Goal: Task Accomplishment & Management: Use online tool/utility

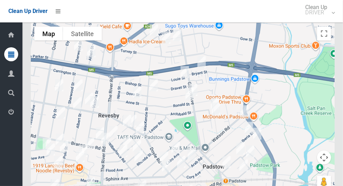
scroll to position [4562, 0]
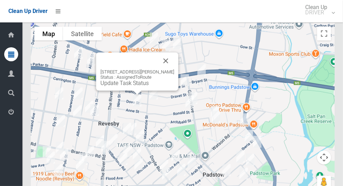
click at [164, 69] on button "Close" at bounding box center [166, 61] width 17 height 17
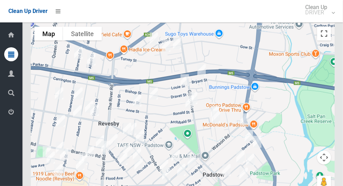
click at [328, 41] on button "Toggle fullscreen view" at bounding box center [324, 34] width 14 height 14
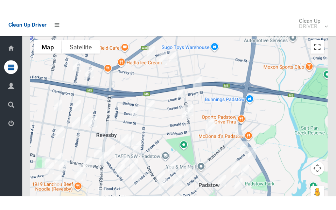
scroll to position [5050, 0]
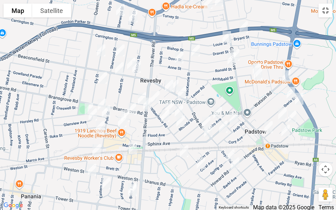
click at [327, 13] on button "Toggle fullscreen view" at bounding box center [326, 11] width 14 height 14
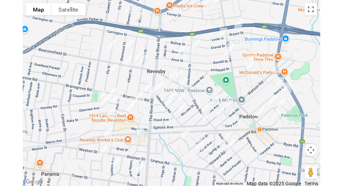
scroll to position [4562, 0]
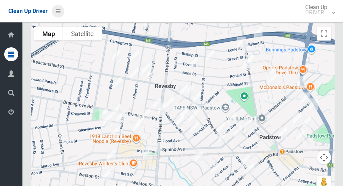
click at [58, 14] on icon at bounding box center [58, 11] width 5 height 12
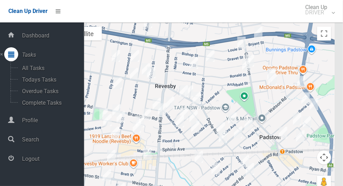
click at [40, 159] on span "Logout" at bounding box center [52, 159] width 64 height 7
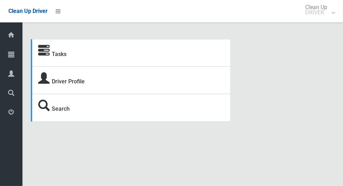
click at [19, 53] on span "Tasks" at bounding box center [17, 55] width 2 height 7
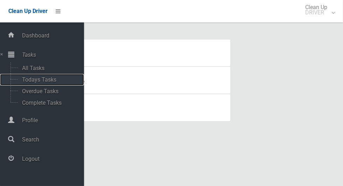
click at [50, 81] on span "Todays Tasks" at bounding box center [49, 79] width 58 height 7
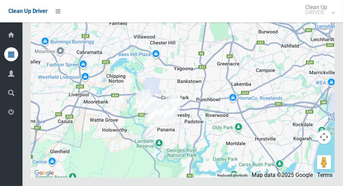
scroll to position [4027, 0]
click at [326, 20] on button "Toggle fullscreen view" at bounding box center [324, 13] width 14 height 14
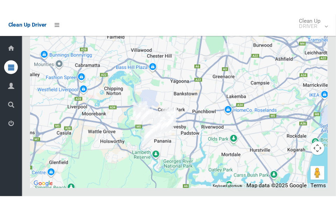
scroll to position [4254, 0]
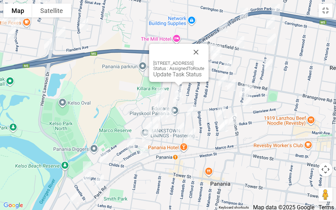
click at [205, 57] on button "Close" at bounding box center [196, 52] width 17 height 17
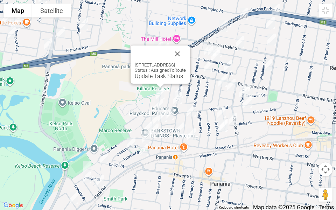
click at [151, 75] on link "Update Task Status" at bounding box center [159, 76] width 48 height 7
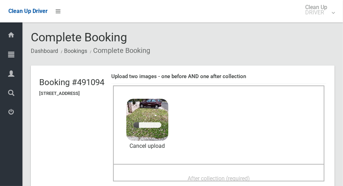
click at [236, 175] on span "After collection (required)" at bounding box center [219, 178] width 62 height 7
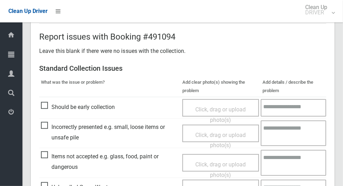
scroll to position [573, 0]
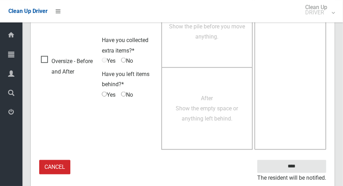
click at [303, 174] on small "The resident will be notified." at bounding box center [292, 178] width 69 height 11
click at [308, 167] on input "****" at bounding box center [292, 166] width 69 height 13
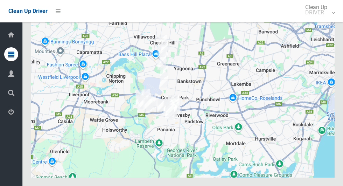
scroll to position [4020, 0]
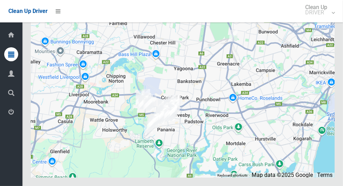
click at [326, 20] on button "Toggle fullscreen view" at bounding box center [324, 13] width 14 height 14
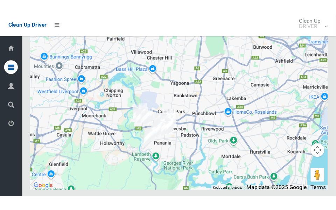
scroll to position [4247, 0]
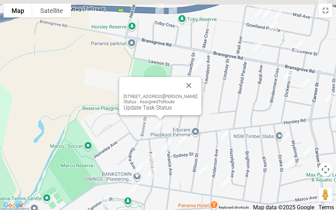
click at [185, 92] on button "Close" at bounding box center [189, 85] width 17 height 17
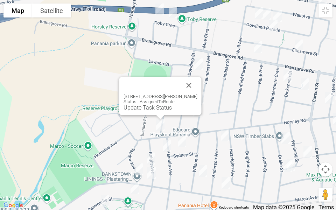
click at [156, 111] on link "Update Task Status" at bounding box center [148, 107] width 48 height 7
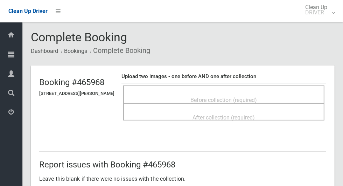
click at [268, 93] on div "Before collection (required)" at bounding box center [224, 99] width 186 height 13
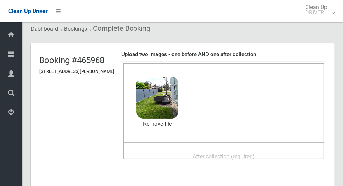
scroll to position [26, 0]
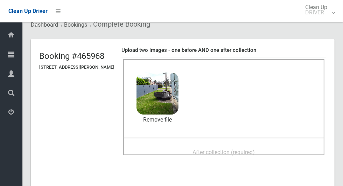
click at [255, 155] on span "After collection (required)" at bounding box center [224, 152] width 62 height 7
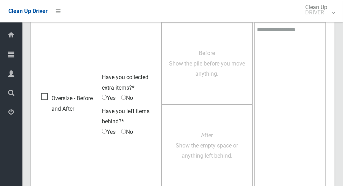
scroll to position [573, 0]
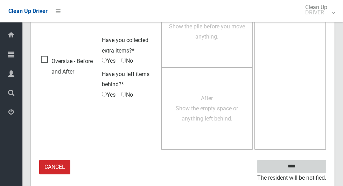
click at [304, 168] on input "****" at bounding box center [292, 166] width 69 height 13
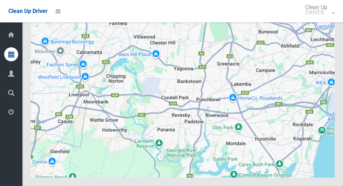
scroll to position [4029, 0]
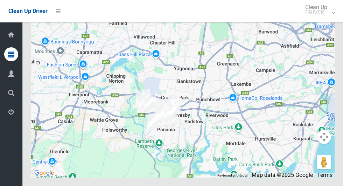
click at [324, 20] on button "Toggle fullscreen view" at bounding box center [324, 13] width 14 height 14
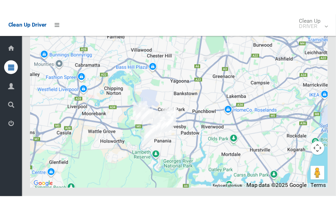
scroll to position [4256, 0]
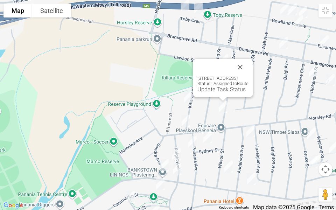
click at [209, 88] on link "Update Task Status" at bounding box center [222, 89] width 48 height 7
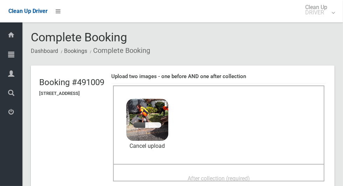
scroll to position [29, 0]
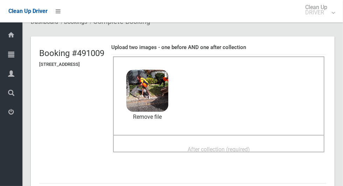
click at [250, 146] on span "After collection (required)" at bounding box center [219, 149] width 62 height 7
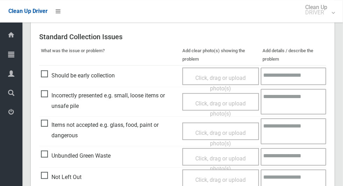
scroll to position [573, 0]
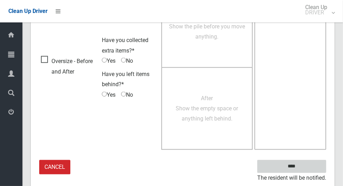
click at [306, 168] on input "****" at bounding box center [292, 166] width 69 height 13
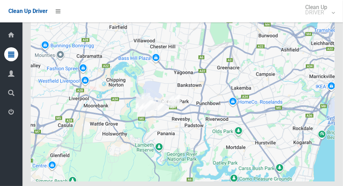
scroll to position [4006, 0]
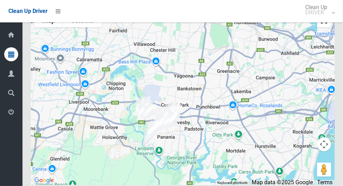
click at [327, 27] on button "Toggle fullscreen view" at bounding box center [324, 20] width 14 height 14
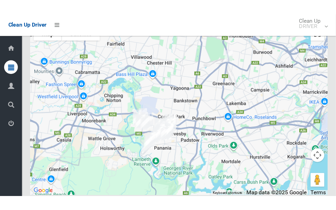
scroll to position [4233, 0]
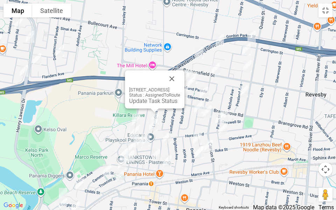
click at [149, 103] on link "Update Task Status" at bounding box center [153, 101] width 48 height 7
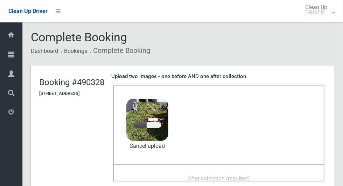
scroll to position [31, 0]
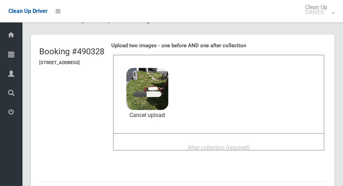
click at [243, 146] on span "After collection (required)" at bounding box center [219, 147] width 62 height 7
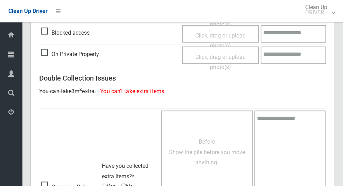
scroll to position [573, 0]
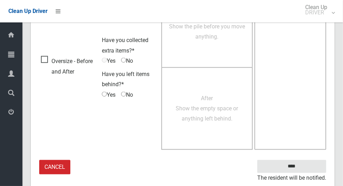
click at [303, 173] on small "The resident will be notified." at bounding box center [292, 178] width 69 height 11
click at [304, 170] on input "****" at bounding box center [292, 166] width 69 height 13
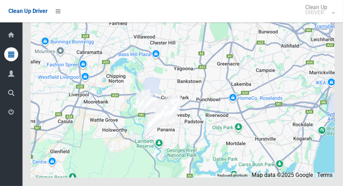
scroll to position [4012, 0]
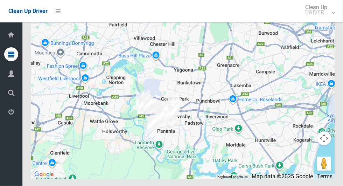
click at [323, 21] on button "Toggle fullscreen view" at bounding box center [324, 14] width 14 height 14
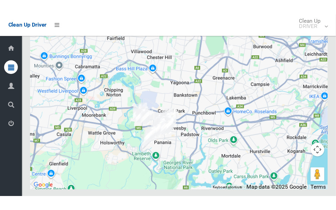
scroll to position [4239, 0]
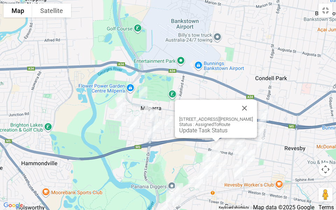
click at [198, 132] on link "Update Task Status" at bounding box center [203, 130] width 48 height 7
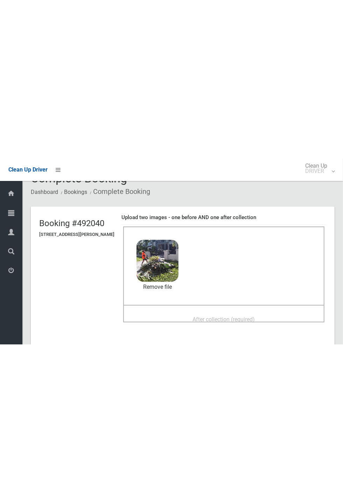
scroll to position [19, 0]
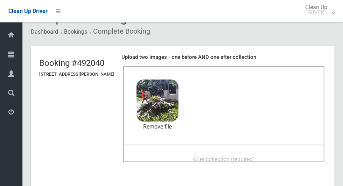
click at [255, 156] on span "After collection (required)" at bounding box center [224, 159] width 62 height 7
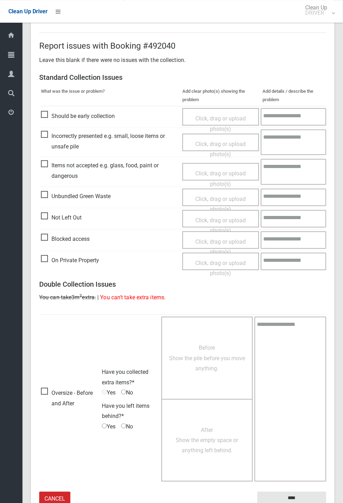
scroll to position [243, 0]
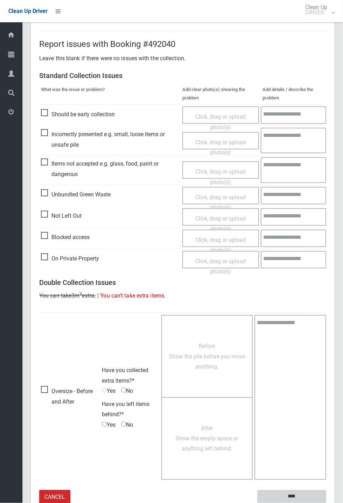
click at [327, 186] on input "****" at bounding box center [292, 497] width 69 height 13
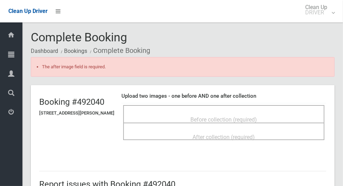
click at [273, 113] on div "Before collection (required)" at bounding box center [224, 119] width 186 height 13
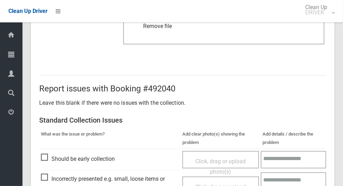
scroll to position [593, 0]
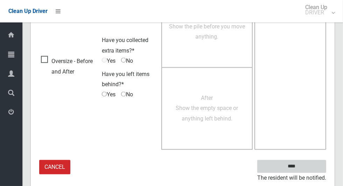
click at [305, 167] on input "****" at bounding box center [292, 166] width 69 height 13
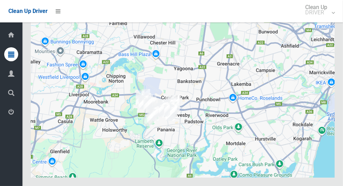
scroll to position [4021, 0]
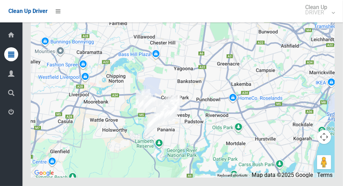
click at [329, 20] on button "Toggle fullscreen view" at bounding box center [324, 13] width 14 height 14
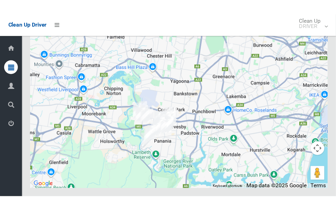
scroll to position [4248, 0]
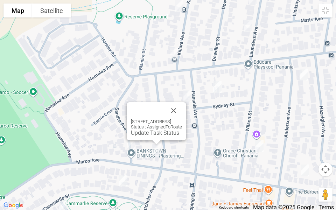
click at [182, 113] on button "Close" at bounding box center [173, 110] width 17 height 17
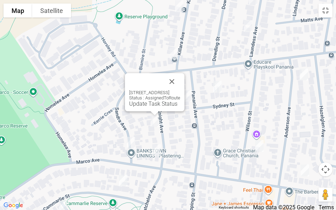
click at [180, 73] on button "Close" at bounding box center [172, 81] width 17 height 17
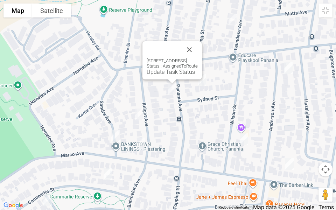
click at [198, 47] on button "Close" at bounding box center [189, 49] width 17 height 17
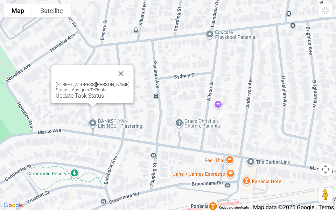
click at [80, 97] on link "Update Task Status" at bounding box center [80, 95] width 48 height 7
click at [83, 97] on link "Update Task Status" at bounding box center [80, 95] width 48 height 7
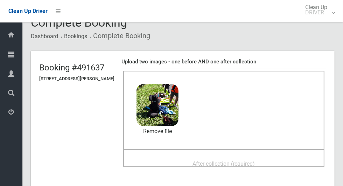
scroll to position [15, 0]
click at [254, 157] on div "After collection (required)" at bounding box center [224, 163] width 186 height 13
click at [298, 163] on div "After collection (required)" at bounding box center [224, 163] width 186 height 13
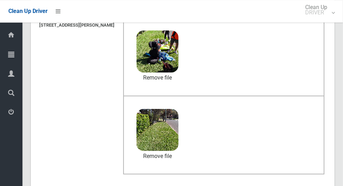
scroll to position [573, 0]
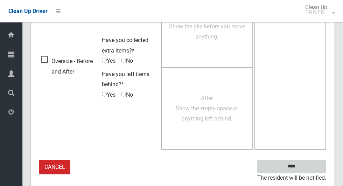
click at [307, 167] on input "****" at bounding box center [292, 166] width 69 height 13
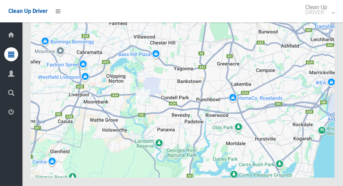
scroll to position [4009, 0]
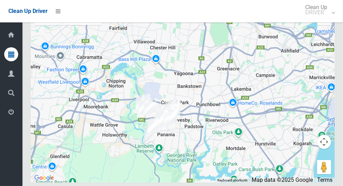
click at [326, 25] on button "Toggle fullscreen view" at bounding box center [324, 18] width 14 height 14
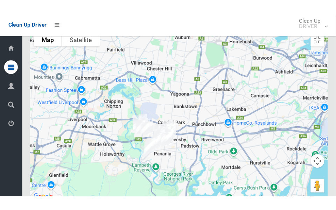
scroll to position [4236, 0]
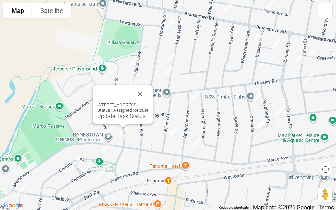
click at [120, 118] on link "Update Task Status" at bounding box center [121, 116] width 48 height 7
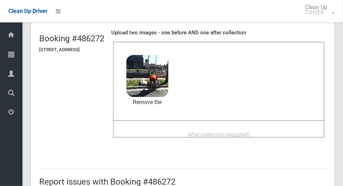
scroll to position [54, 0]
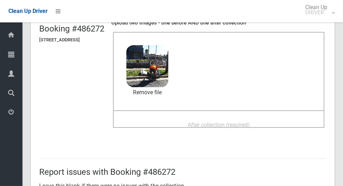
click at [274, 125] on div "After collection (required)" at bounding box center [219, 124] width 196 height 13
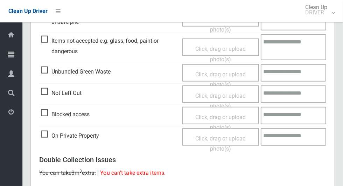
scroll to position [573, 0]
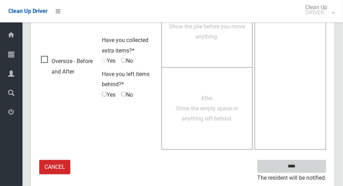
click at [304, 169] on input "****" at bounding box center [292, 166] width 69 height 13
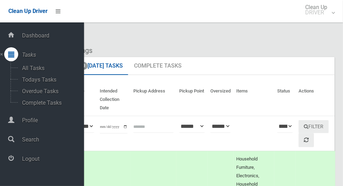
click at [22, 162] on span "Logout" at bounding box center [52, 159] width 64 height 7
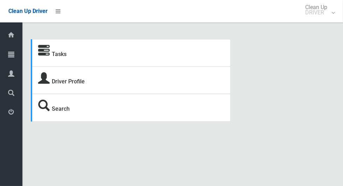
click at [13, 60] on icon at bounding box center [11, 54] width 6 height 14
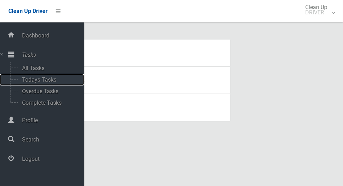
click at [29, 80] on span "Todays Tasks" at bounding box center [49, 79] width 58 height 7
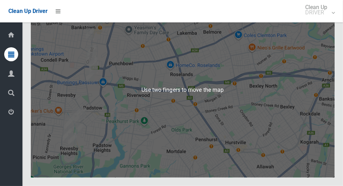
scroll to position [4442, 0]
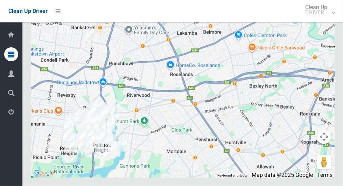
click at [324, 20] on button "Toggle fullscreen view" at bounding box center [324, 13] width 14 height 14
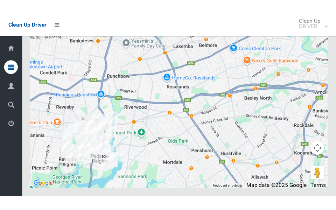
scroll to position [4762, 0]
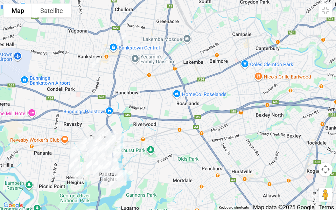
click at [332, 10] on button "Toggle fullscreen view" at bounding box center [326, 11] width 14 height 14
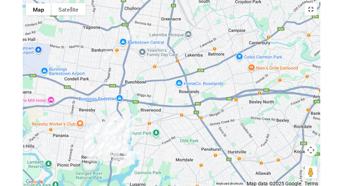
scroll to position [4442, 0]
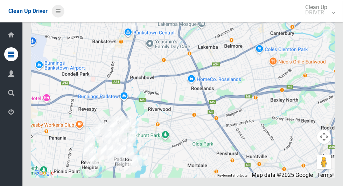
click at [61, 13] on icon at bounding box center [58, 11] width 5 height 12
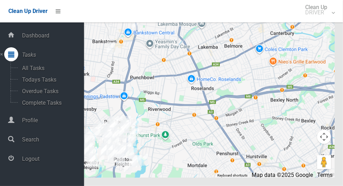
click at [23, 123] on span "Profile" at bounding box center [52, 120] width 64 height 7
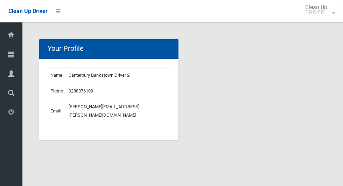
click at [12, 58] on icon at bounding box center [11, 54] width 6 height 14
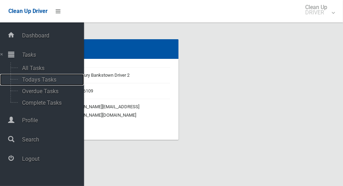
click at [22, 83] on span "Todays Tasks" at bounding box center [49, 79] width 58 height 7
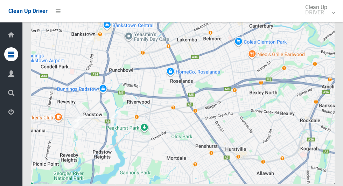
scroll to position [4465, 0]
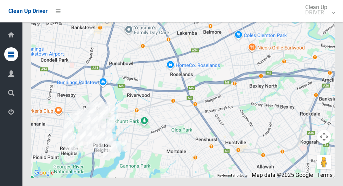
click at [330, 20] on button "Toggle fullscreen view" at bounding box center [324, 13] width 14 height 14
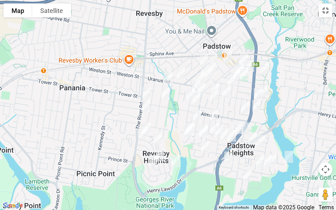
click at [329, 8] on button "Toggle fullscreen view" at bounding box center [326, 11] width 14 height 14
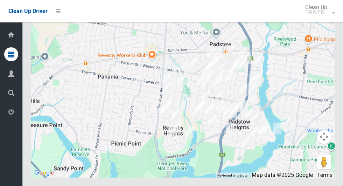
click at [324, 20] on button "Toggle fullscreen view" at bounding box center [324, 13] width 14 height 14
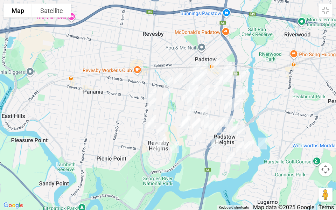
click at [329, 10] on button "Toggle fullscreen view" at bounding box center [326, 11] width 14 height 14
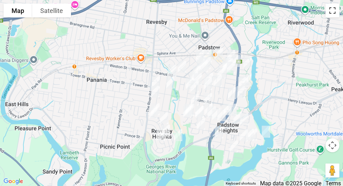
scroll to position [0, 0]
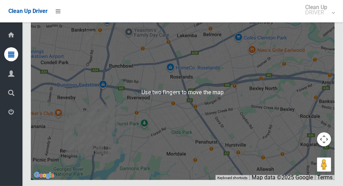
scroll to position [4465, 0]
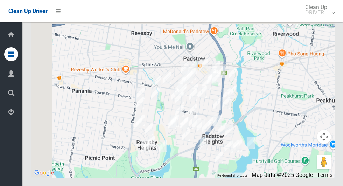
click at [122, 117] on div at bounding box center [183, 89] width 304 height 175
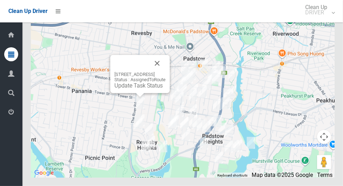
click at [166, 72] on button "Close" at bounding box center [157, 63] width 17 height 17
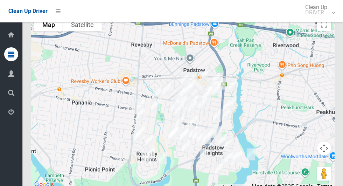
scroll to position [4424, 0]
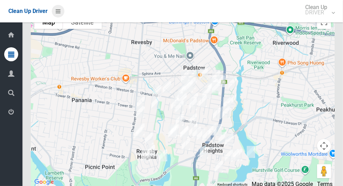
click at [61, 14] on icon at bounding box center [58, 11] width 5 height 12
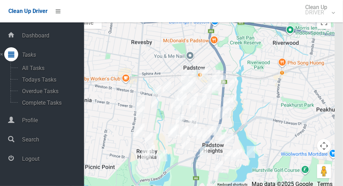
click at [28, 162] on span "Logout" at bounding box center [52, 159] width 64 height 7
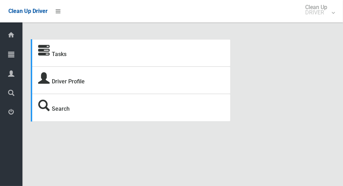
click at [14, 57] on icon at bounding box center [11, 54] width 6 height 14
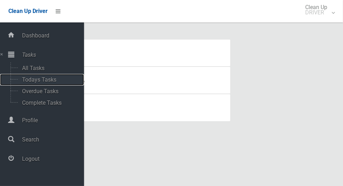
click at [29, 82] on span "Todays Tasks" at bounding box center [49, 79] width 58 height 7
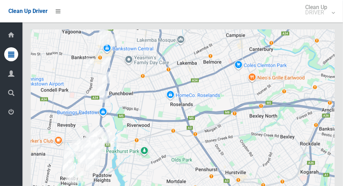
scroll to position [3582, 0]
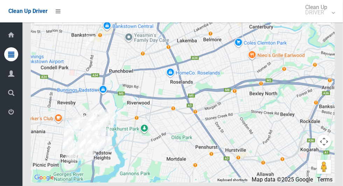
click at [324, 25] on button "Toggle fullscreen view" at bounding box center [324, 18] width 14 height 14
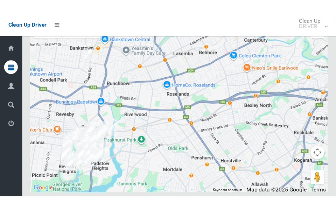
scroll to position [3834, 0]
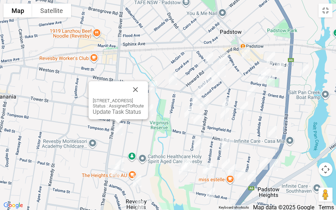
click at [144, 85] on button "Close" at bounding box center [135, 89] width 17 height 17
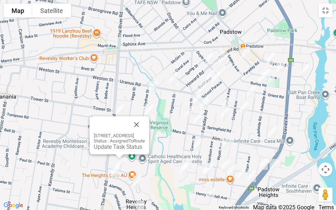
click at [145, 122] on button "Close" at bounding box center [136, 124] width 17 height 17
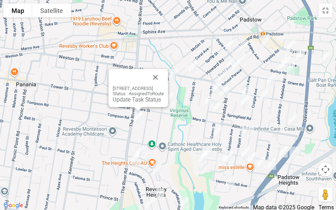
click at [164, 82] on button "Close" at bounding box center [155, 77] width 17 height 17
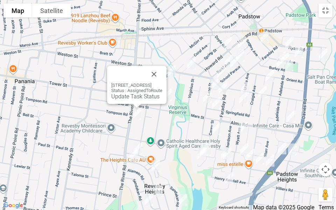
click at [167, 74] on div "247A The River Road, REVESBY NSW 2212 Status : AssignedToRoute Update Task Stat…" at bounding box center [137, 85] width 60 height 38
click at [163, 71] on button "Close" at bounding box center [154, 74] width 17 height 17
click at [163, 74] on button "Close" at bounding box center [154, 74] width 17 height 17
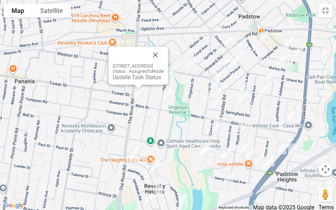
click at [164, 54] on button "Close" at bounding box center [155, 55] width 17 height 17
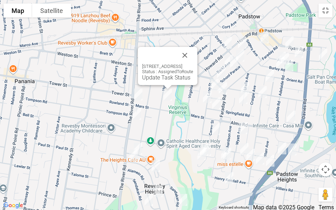
click at [193, 49] on button "Close" at bounding box center [185, 55] width 17 height 17
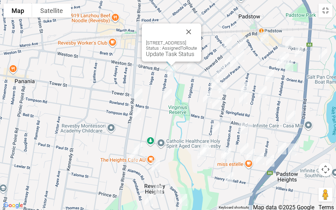
click at [197, 32] on button "Close" at bounding box center [188, 31] width 17 height 17
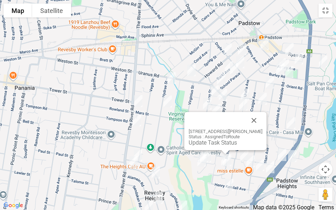
click at [267, 118] on div "2 Fiona Close, PADSTOW HEIGHTS NSW 2211 Status : AssignedToRoute Update Task St…" at bounding box center [226, 131] width 82 height 38
click at [263, 119] on button "Close" at bounding box center [254, 120] width 17 height 17
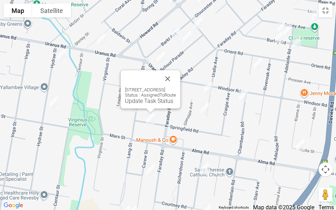
click at [180, 74] on div "51 Springfield Road, PADSTOW NSW 2211 Status : AssignedToRoute Update Task Stat…" at bounding box center [151, 89] width 60 height 38
click at [176, 83] on button "Close" at bounding box center [167, 78] width 17 height 17
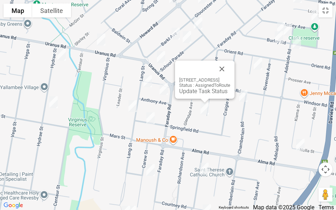
click at [231, 61] on button "Close" at bounding box center [222, 69] width 17 height 17
click at [231, 63] on button "Close" at bounding box center [222, 69] width 17 height 17
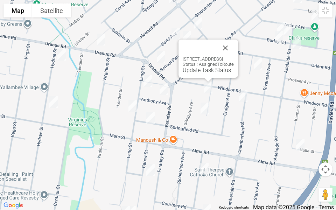
click at [234, 48] on button "Close" at bounding box center [225, 48] width 17 height 17
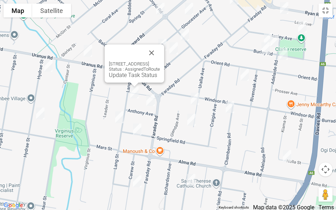
click at [160, 45] on button "Close" at bounding box center [151, 52] width 17 height 17
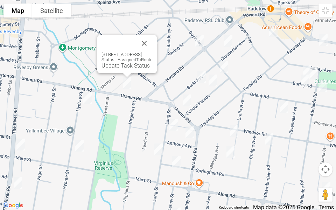
click at [153, 41] on button "Close" at bounding box center [144, 43] width 17 height 17
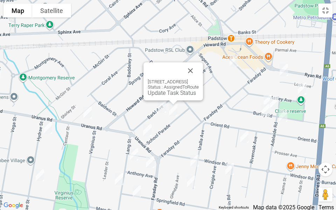
click at [199, 63] on button "Close" at bounding box center [190, 70] width 17 height 17
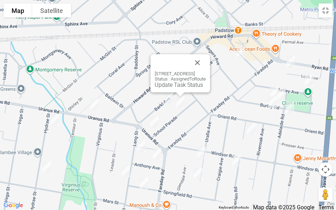
click at [206, 59] on button "Close" at bounding box center [197, 62] width 17 height 17
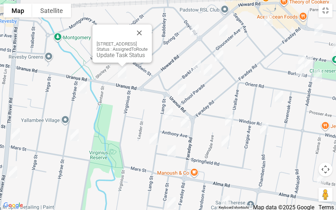
click at [148, 29] on button "Close" at bounding box center [139, 33] width 17 height 17
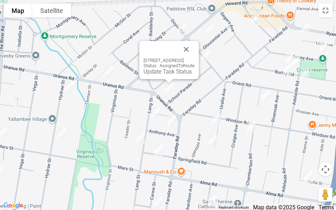
click at [195, 49] on button "Close" at bounding box center [186, 49] width 17 height 17
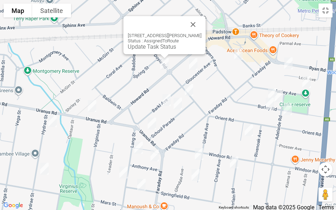
click at [197, 17] on button "Close" at bounding box center [193, 24] width 17 height 17
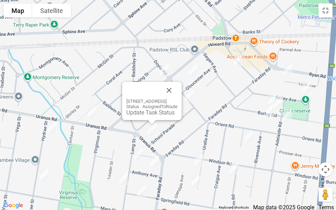
click at [178, 82] on button "Close" at bounding box center [169, 90] width 17 height 17
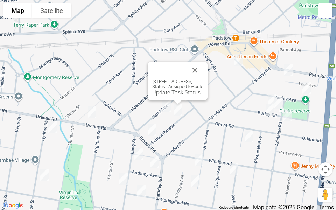
click at [204, 67] on button "Close" at bounding box center [195, 70] width 17 height 17
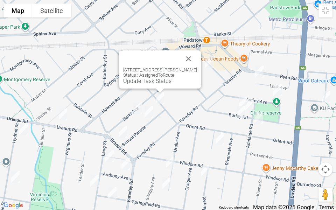
click at [196, 50] on button "Close" at bounding box center [188, 58] width 17 height 17
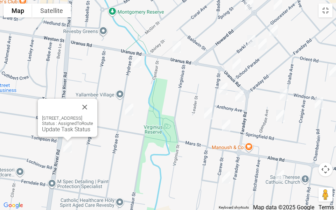
click at [59, 131] on link "Update Task Status" at bounding box center [66, 129] width 48 height 7
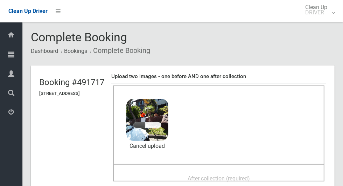
scroll to position [44, 0]
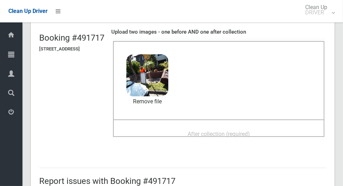
click at [250, 131] on span "After collection (required)" at bounding box center [219, 134] width 62 height 7
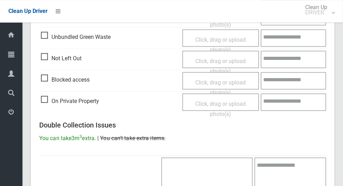
scroll to position [573, 0]
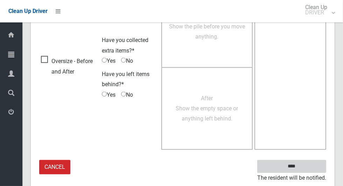
click at [304, 168] on input "****" at bounding box center [292, 166] width 69 height 13
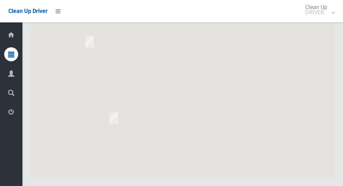
scroll to position [2222, 0]
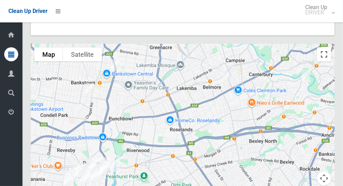
click at [330, 61] on button "Toggle fullscreen view" at bounding box center [324, 54] width 14 height 14
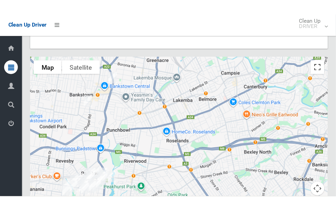
scroll to position [2369, 0]
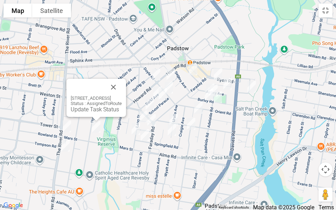
click at [122, 86] on button "Close" at bounding box center [113, 87] width 17 height 17
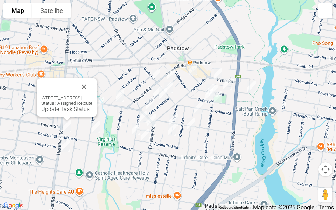
click at [61, 111] on link "Update Task Status" at bounding box center [65, 109] width 48 height 7
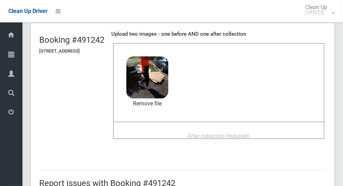
scroll to position [29, 0]
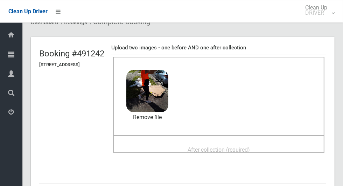
click at [248, 146] on span "After collection (required)" at bounding box center [219, 149] width 62 height 7
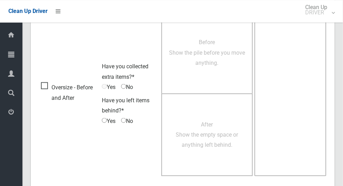
scroll to position [573, 0]
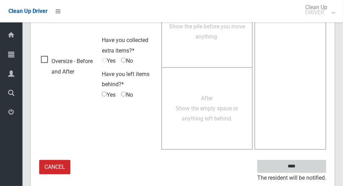
click at [306, 169] on input "****" at bounding box center [292, 166] width 69 height 13
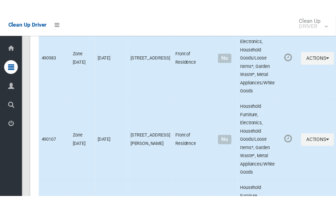
scroll to position [2272, 0]
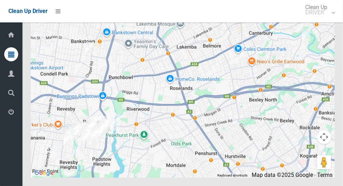
click at [326, 20] on button "Toggle fullscreen view" at bounding box center [324, 13] width 14 height 14
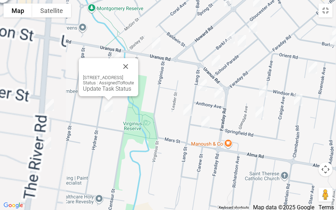
click at [107, 89] on link "Update Task Status" at bounding box center [107, 88] width 48 height 7
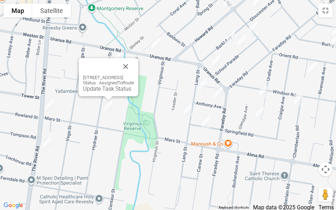
click at [105, 91] on link "Update Task Status" at bounding box center [107, 88] width 48 height 7
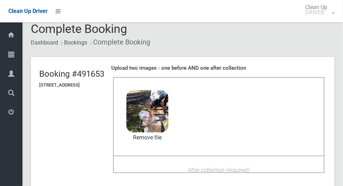
scroll to position [47, 0]
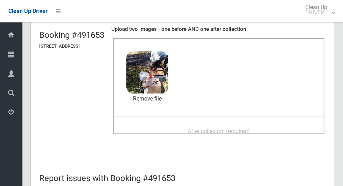
click at [250, 134] on span "After collection (required)" at bounding box center [219, 131] width 62 height 7
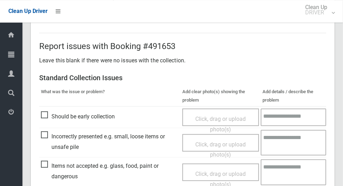
scroll to position [573, 0]
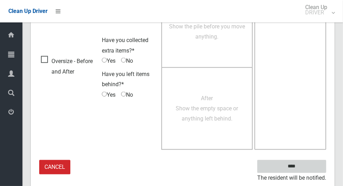
click at [307, 168] on input "****" at bounding box center [292, 166] width 69 height 13
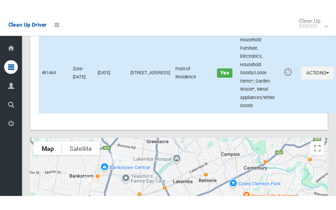
scroll to position [2272, 0]
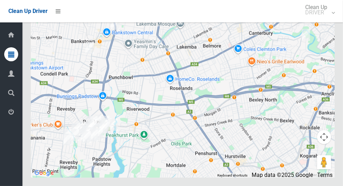
click at [325, 20] on button "Toggle fullscreen view" at bounding box center [324, 13] width 14 height 14
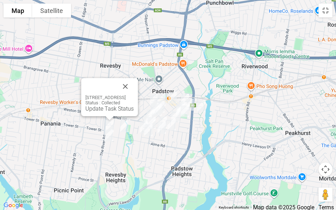
click at [134, 88] on button "Close" at bounding box center [125, 86] width 17 height 17
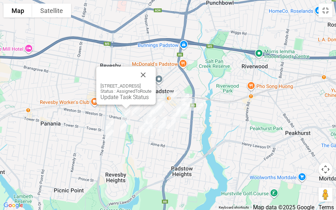
click at [101, 99] on link "Update Task Status" at bounding box center [125, 97] width 48 height 7
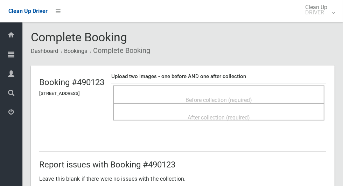
click at [267, 93] on div "Before collection (required)" at bounding box center [219, 99] width 196 height 13
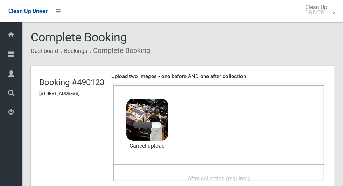
scroll to position [1, 0]
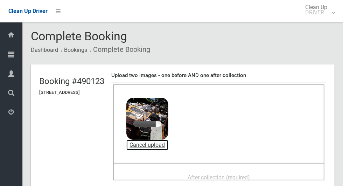
click at [168, 145] on link "Cancel upload" at bounding box center [147, 145] width 42 height 11
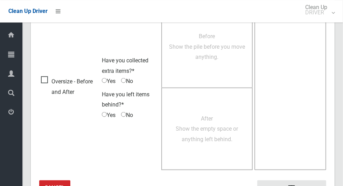
scroll to position [451, 0]
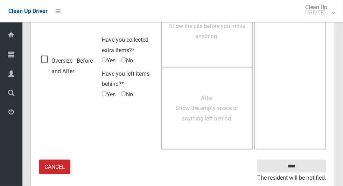
click at [52, 66] on span "Oversize - Before and After" at bounding box center [69, 66] width 57 height 21
click at [47, 59] on span "Oversize - Before and After" at bounding box center [69, 66] width 57 height 21
click at [109, 61] on span "Yes" at bounding box center [109, 60] width 14 height 11
click at [107, 62] on span "Yes" at bounding box center [109, 60] width 14 height 11
click at [109, 60] on span "Yes" at bounding box center [109, 60] width 14 height 11
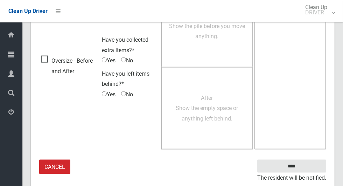
click at [108, 62] on span "Yes" at bounding box center [109, 60] width 14 height 11
click at [107, 62] on span "Yes" at bounding box center [109, 60] width 14 height 11
click at [130, 95] on span "No" at bounding box center [127, 94] width 12 height 11
click at [129, 95] on span "No" at bounding box center [127, 94] width 12 height 11
click at [129, 96] on span "No" at bounding box center [127, 94] width 12 height 11
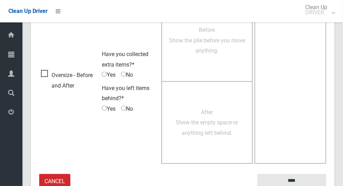
scroll to position [430, 0]
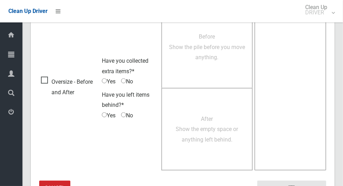
click at [132, 83] on span "No" at bounding box center [127, 81] width 12 height 11
click at [109, 80] on span "Yes" at bounding box center [109, 81] width 14 height 11
click at [107, 83] on span "Yes" at bounding box center [109, 81] width 14 height 11
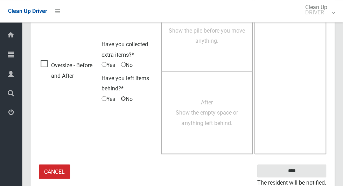
scroll to position [445, 0]
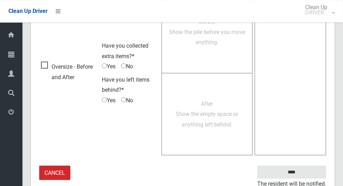
click at [215, 44] on span "Before Show the pile before you move anything." at bounding box center [207, 31] width 76 height 27
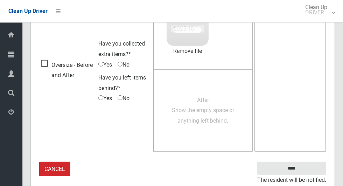
scroll to position [443, 0]
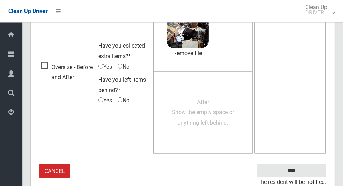
click at [196, 123] on span "After Show the empty space or anything left behind." at bounding box center [203, 112] width 62 height 27
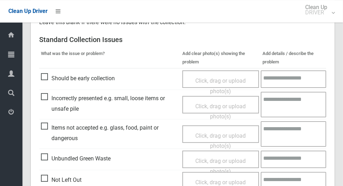
scroll to position [155, 0]
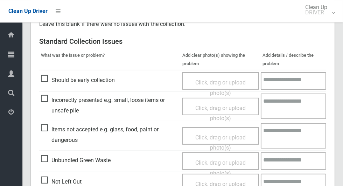
click at [43, 130] on span "Items not accepted e.g. glass, food, paint or dangerous" at bounding box center [110, 134] width 138 height 21
click at [196, 140] on span "Click, drag or upload photo(s)" at bounding box center [221, 142] width 50 height 17
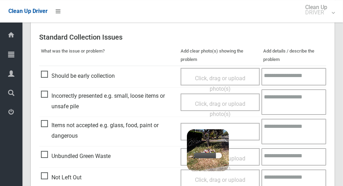
scroll to position [162, 0]
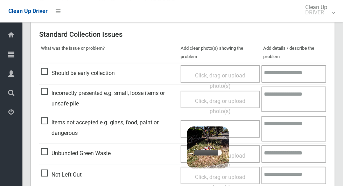
click at [293, 134] on textarea at bounding box center [294, 129] width 65 height 26
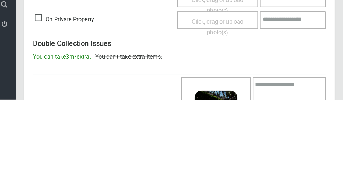
scroll to position [464, 0]
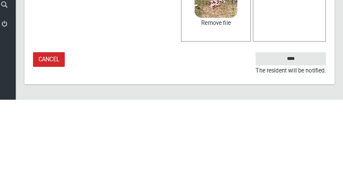
type textarea "****"
click at [307, 144] on input "****" at bounding box center [292, 145] width 69 height 13
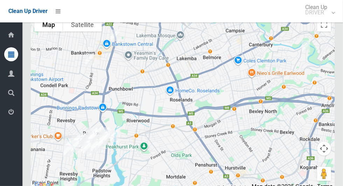
scroll to position [2251, 0]
click at [326, 32] on button "Toggle fullscreen view" at bounding box center [324, 25] width 14 height 14
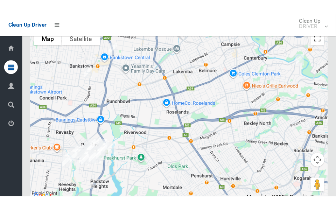
scroll to position [2394, 0]
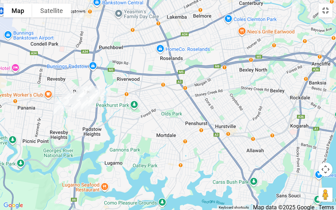
click at [330, 15] on button "Toggle fullscreen view" at bounding box center [326, 11] width 14 height 14
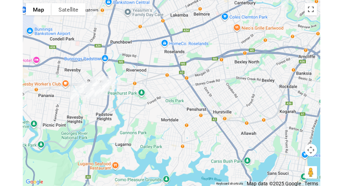
scroll to position [2251, 0]
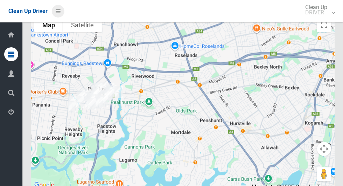
click at [59, 10] on icon at bounding box center [58, 11] width 5 height 12
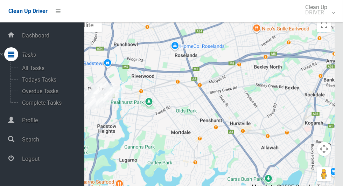
click at [25, 162] on span "Logout" at bounding box center [52, 159] width 64 height 7
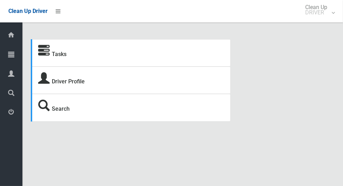
click at [19, 58] on span "Tasks" at bounding box center [17, 55] width 2 height 7
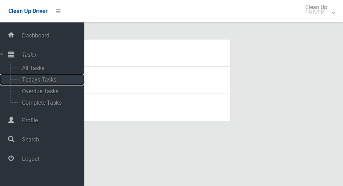
click at [50, 83] on span "Todays Tasks" at bounding box center [49, 79] width 58 height 7
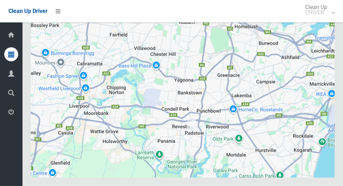
scroll to position [4493, 0]
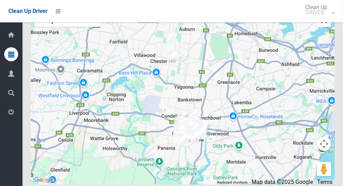
click at [322, 27] on button "Toggle fullscreen view" at bounding box center [324, 20] width 14 height 14
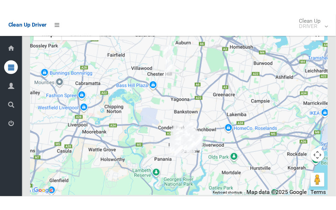
scroll to position [4753, 0]
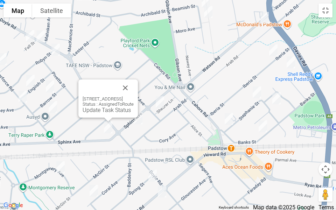
click at [83, 110] on link "Update Task Status" at bounding box center [107, 110] width 48 height 7
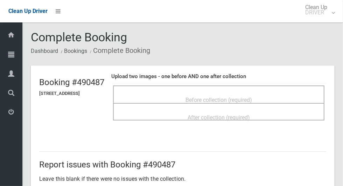
click at [252, 97] on span "Before collection (required)" at bounding box center [219, 100] width 67 height 7
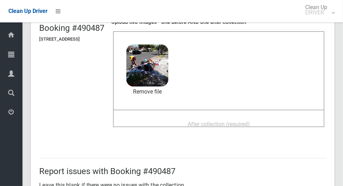
scroll to position [54, 0]
click at [250, 121] on span "After collection (required)" at bounding box center [219, 124] width 62 height 7
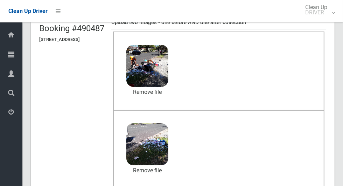
scroll to position [573, 0]
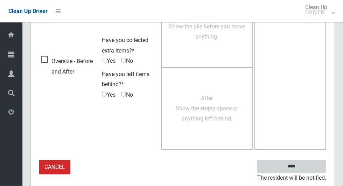
click at [304, 166] on input "****" at bounding box center [292, 166] width 69 height 13
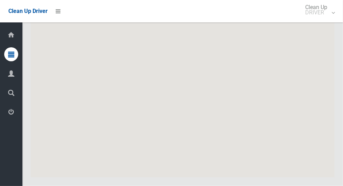
scroll to position [4463, 0]
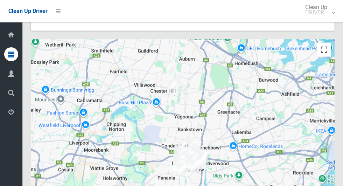
click at [325, 57] on button "Toggle fullscreen view" at bounding box center [324, 50] width 14 height 14
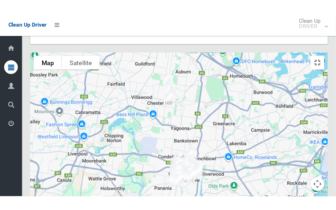
scroll to position [4728, 0]
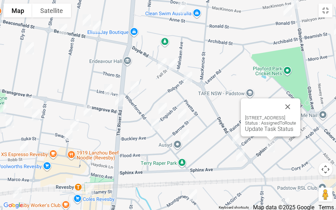
click at [258, 132] on div "[STREET_ADDRESS] Status : AssignedToRoute Update Task Status" at bounding box center [271, 117] width 60 height 38
click at [296, 108] on button "Close" at bounding box center [288, 106] width 17 height 17
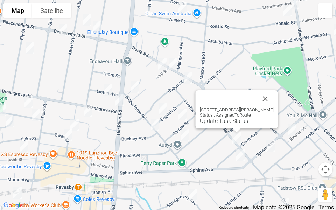
click at [227, 122] on link "Update Task Status" at bounding box center [224, 121] width 48 height 7
click at [229, 124] on div "[STREET_ADDRESS][PERSON_NAME] Status : AssignedToRoute Update Task Status" at bounding box center [237, 109] width 82 height 38
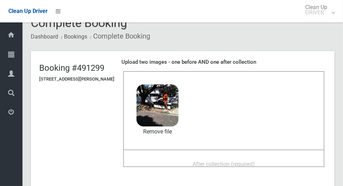
scroll to position [18, 0]
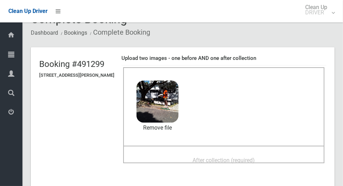
click at [240, 157] on span "After collection (required)" at bounding box center [224, 160] width 62 height 7
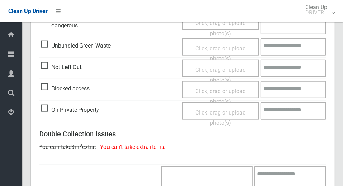
scroll to position [573, 0]
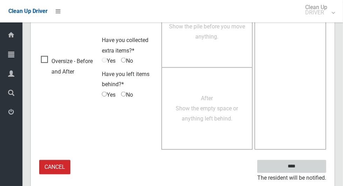
click at [301, 171] on input "****" at bounding box center [292, 166] width 69 height 13
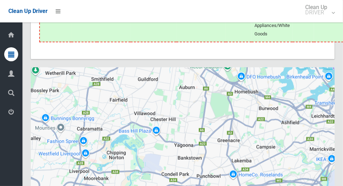
scroll to position [4435, 0]
click at [325, 85] on button "Toggle fullscreen view" at bounding box center [324, 78] width 14 height 14
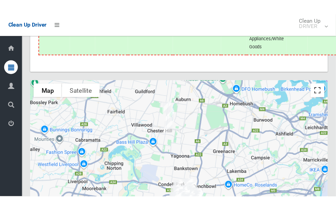
scroll to position [4695, 0]
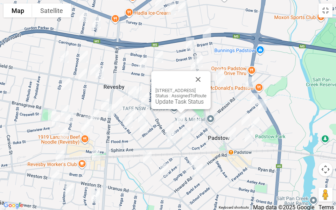
click at [178, 104] on link "Update Task Status" at bounding box center [180, 101] width 48 height 7
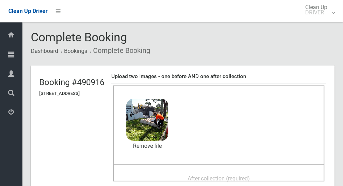
scroll to position [16, 0]
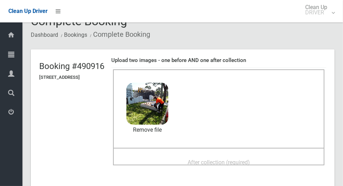
click at [266, 166] on div "After collection (required)" at bounding box center [219, 162] width 196 height 13
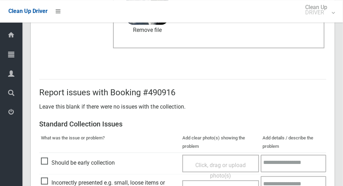
scroll to position [573, 0]
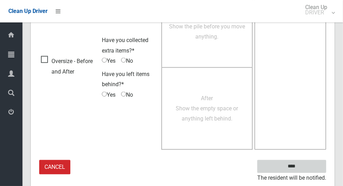
click at [304, 167] on input "****" at bounding box center [292, 166] width 69 height 13
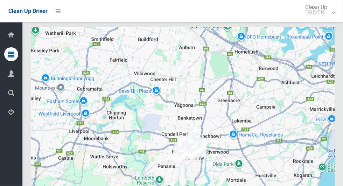
scroll to position [4464, 0]
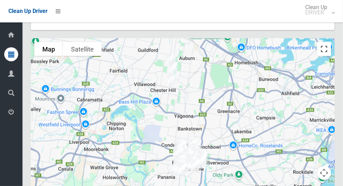
click at [324, 56] on button "Toggle fullscreen view" at bounding box center [324, 49] width 14 height 14
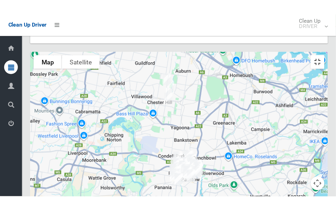
scroll to position [4729, 0]
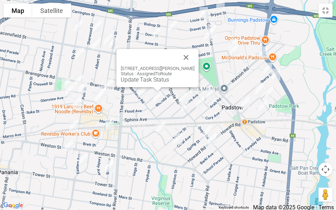
click at [149, 79] on link "Update Task Status" at bounding box center [145, 79] width 48 height 7
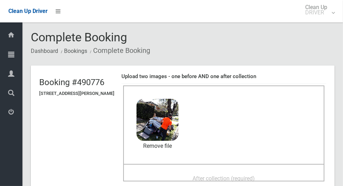
scroll to position [28, 0]
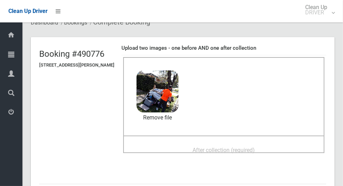
click at [247, 149] on span "After collection (required)" at bounding box center [224, 150] width 62 height 7
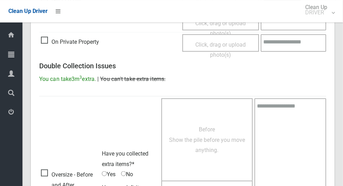
scroll to position [573, 0]
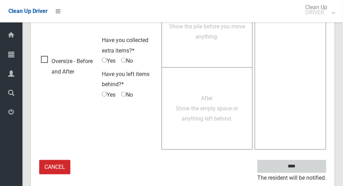
click at [308, 164] on input "****" at bounding box center [292, 166] width 69 height 13
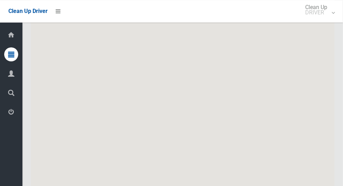
scroll to position [4428, 0]
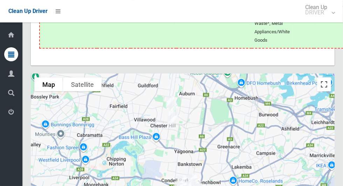
click at [326, 91] on button "Toggle fullscreen view" at bounding box center [324, 84] width 14 height 14
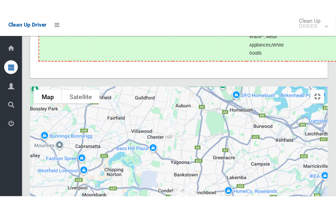
scroll to position [4689, 0]
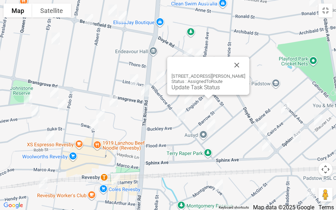
click at [196, 91] on div "[STREET_ADDRESS][PERSON_NAME] Status : AssignedToRoute Update Task Status" at bounding box center [208, 76] width 82 height 38
click at [197, 86] on link "Update Task Status" at bounding box center [196, 87] width 48 height 7
click at [196, 91] on div "2a Barrow Street, REVESBY NSW 2212 Status : AssignedToRoute Update Task Status" at bounding box center [208, 76] width 82 height 38
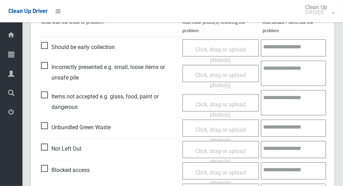
scroll to position [188, 0]
click at [46, 148] on span "Not Left Out" at bounding box center [61, 149] width 41 height 11
click at [220, 149] on span "Click, drag or upload photo(s)" at bounding box center [221, 156] width 50 height 17
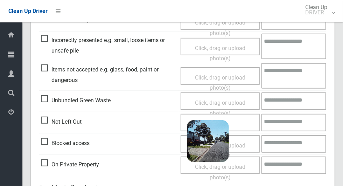
scroll to position [451, 0]
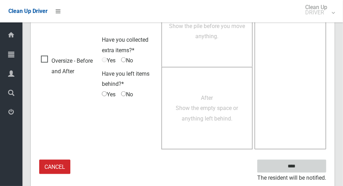
click at [307, 167] on input "****" at bounding box center [292, 166] width 69 height 13
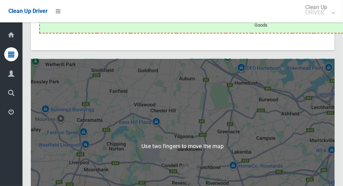
scroll to position [4490, 0]
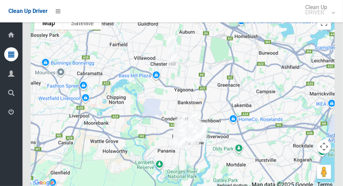
click at [332, 67] on div at bounding box center [183, 99] width 304 height 175
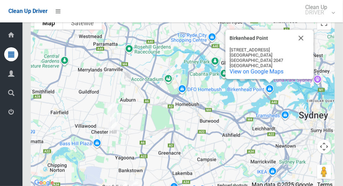
click at [301, 47] on button "Close" at bounding box center [301, 38] width 17 height 17
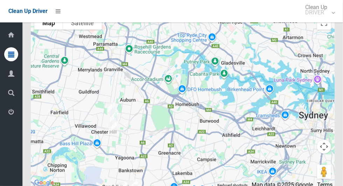
click at [324, 74] on div at bounding box center [183, 99] width 304 height 175
click at [332, 69] on div at bounding box center [183, 99] width 304 height 175
click at [323, 30] on button "Toggle fullscreen view" at bounding box center [324, 23] width 14 height 14
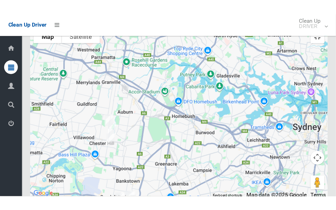
scroll to position [4755, 0]
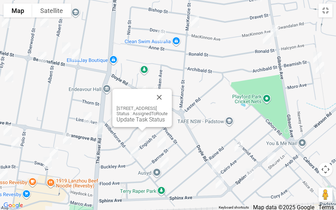
click at [132, 122] on link "Update Task Status" at bounding box center [141, 119] width 48 height 7
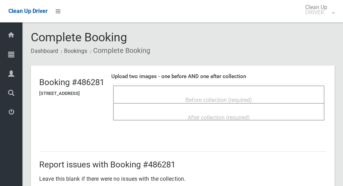
click at [252, 97] on span "Before collection (required)" at bounding box center [219, 100] width 67 height 7
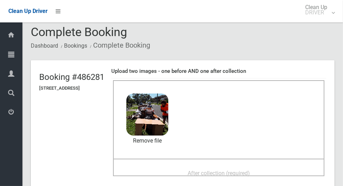
scroll to position [6, 0]
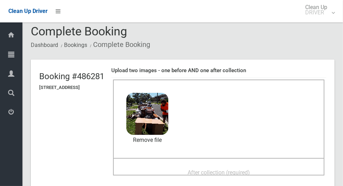
click at [246, 176] on span "After collection (required)" at bounding box center [219, 172] width 62 height 7
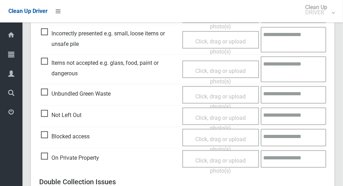
scroll to position [573, 0]
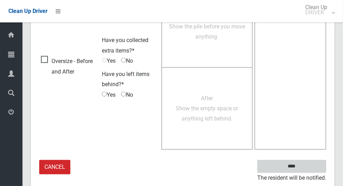
click at [297, 167] on input "****" at bounding box center [292, 166] width 69 height 13
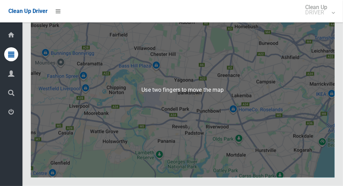
scroll to position [4492, 0]
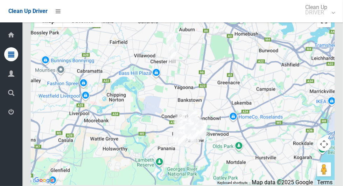
click at [324, 27] on button "Toggle fullscreen view" at bounding box center [324, 20] width 14 height 14
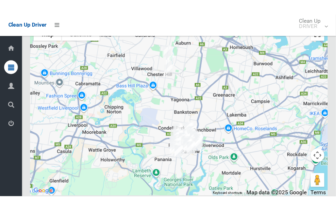
scroll to position [4753, 0]
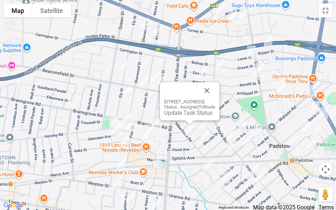
click at [215, 86] on button "Close" at bounding box center [207, 90] width 17 height 17
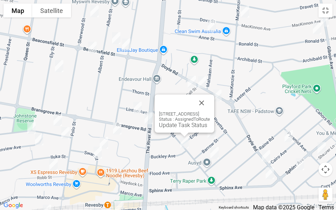
click at [169, 126] on link "Update Task Status" at bounding box center [183, 125] width 48 height 7
click at [168, 128] on link "Update Task Status" at bounding box center [183, 125] width 48 height 7
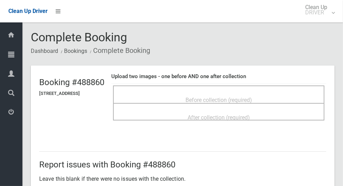
click at [271, 93] on div "Before collection (required)" at bounding box center [219, 99] width 196 height 13
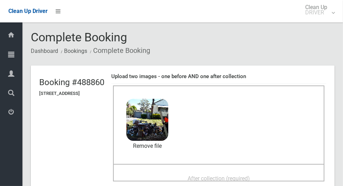
scroll to position [55, 0]
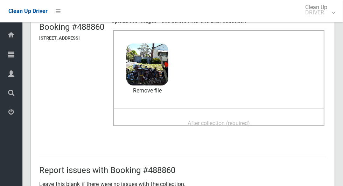
click at [250, 126] on span "After collection (required)" at bounding box center [219, 123] width 62 height 7
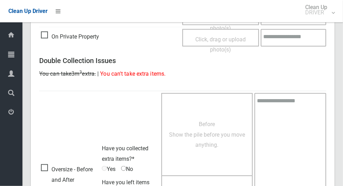
scroll to position [573, 0]
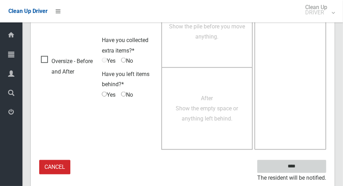
click at [304, 170] on input "****" at bounding box center [292, 166] width 69 height 13
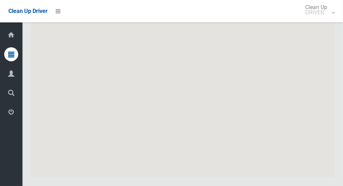
scroll to position [4407, 0]
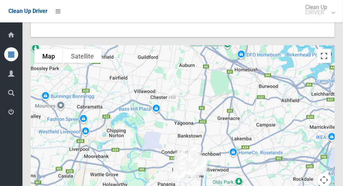
click at [326, 63] on button "Toggle fullscreen view" at bounding box center [324, 56] width 14 height 14
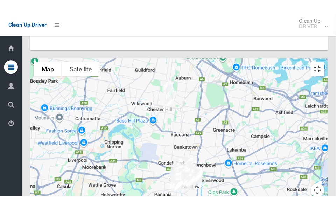
scroll to position [4672, 0]
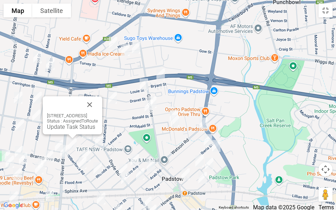
click at [68, 128] on link "Update Task Status" at bounding box center [71, 127] width 48 height 7
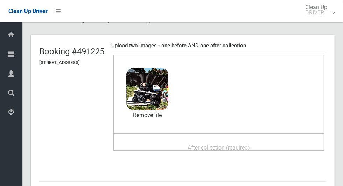
scroll to position [46, 0]
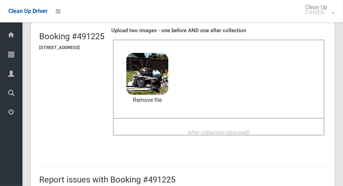
click at [249, 136] on span "After collection (required)" at bounding box center [219, 132] width 62 height 7
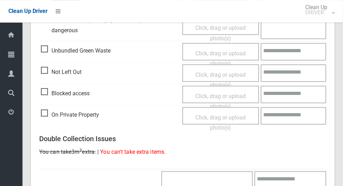
scroll to position [573, 0]
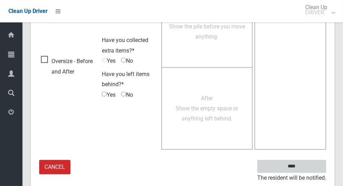
click at [312, 165] on input "****" at bounding box center [292, 166] width 69 height 13
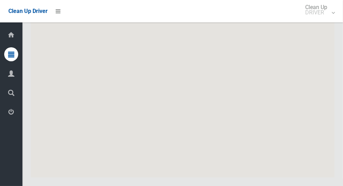
scroll to position [4413, 0]
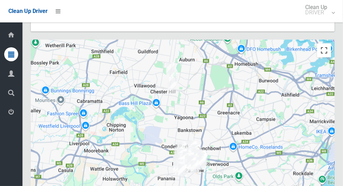
click at [325, 57] on button "Toggle fullscreen view" at bounding box center [324, 50] width 14 height 14
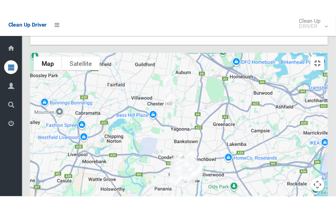
scroll to position [4678, 0]
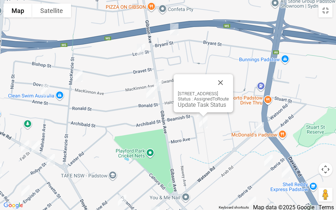
click at [229, 77] on button "Close" at bounding box center [220, 82] width 17 height 17
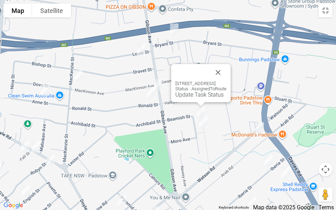
click at [210, 72] on div at bounding box center [193, 72] width 34 height 17
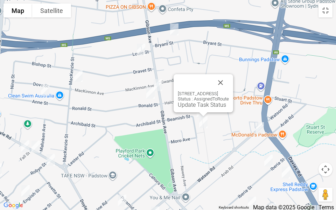
click at [229, 77] on button "Close" at bounding box center [220, 82] width 17 height 17
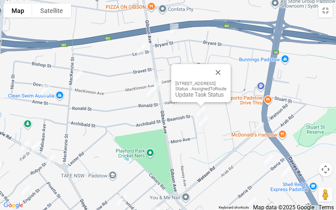
click at [227, 67] on button "Close" at bounding box center [218, 72] width 17 height 17
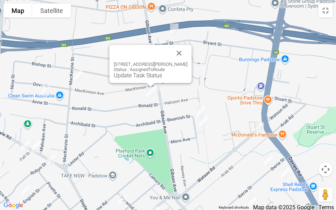
click at [187, 45] on button "Close" at bounding box center [179, 53] width 17 height 17
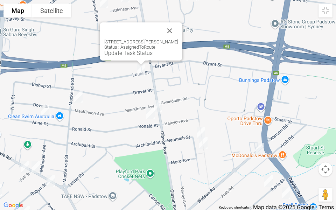
click at [172, 30] on button "Close" at bounding box center [170, 30] width 17 height 17
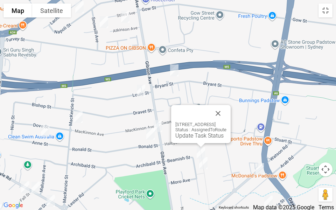
click at [191, 139] on div "25 Beamish Street, PADSTOW NSW 2211 Status : AssignedToRoute Update Task Status" at bounding box center [201, 124] width 60 height 38
click at [185, 137] on link "Update Task Status" at bounding box center [200, 135] width 48 height 7
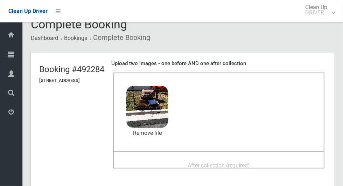
scroll to position [37, 0]
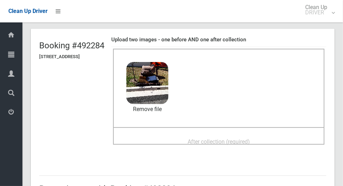
click at [269, 143] on div "After collection (required)" at bounding box center [219, 141] width 196 height 13
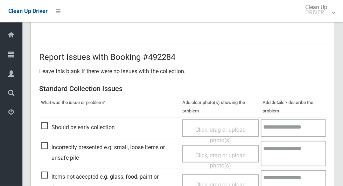
scroll to position [573, 0]
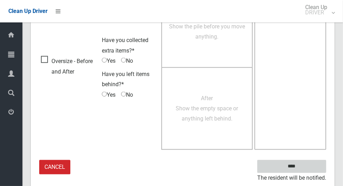
click at [304, 167] on input "****" at bounding box center [292, 166] width 69 height 13
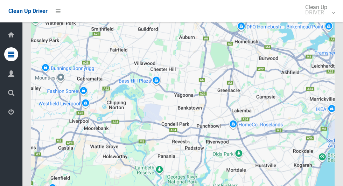
scroll to position [4461, 0]
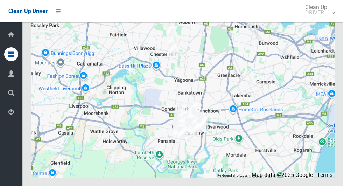
click at [327, 20] on button "Toggle fullscreen view" at bounding box center [324, 13] width 14 height 14
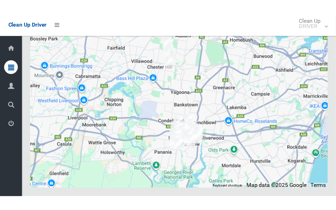
scroll to position [4721, 0]
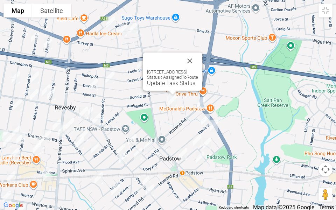
click at [163, 83] on link "Update Task Status" at bounding box center [171, 83] width 48 height 7
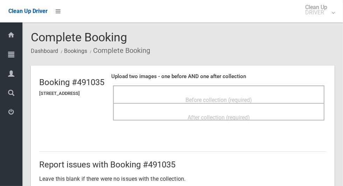
click at [282, 93] on div "Before collection (required)" at bounding box center [219, 99] width 196 height 13
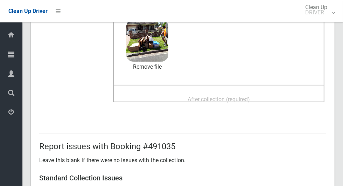
scroll to position [80, 0]
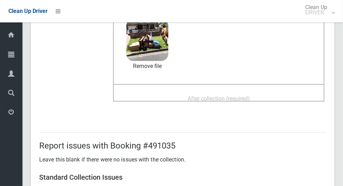
click at [250, 101] on span "After collection (required)" at bounding box center [219, 98] width 62 height 7
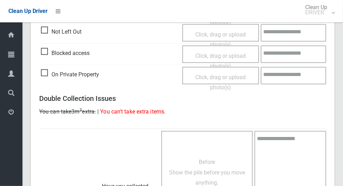
scroll to position [573, 0]
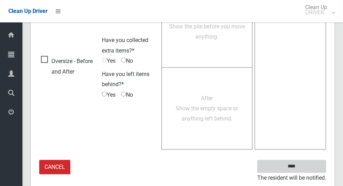
click at [304, 165] on input "****" at bounding box center [292, 166] width 69 height 13
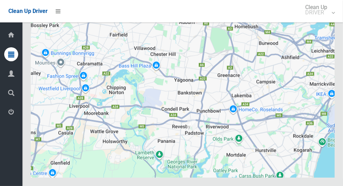
scroll to position [4465, 0]
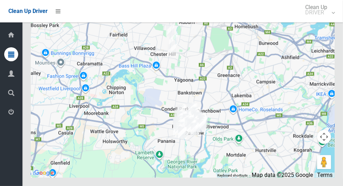
click at [328, 20] on button "Toggle fullscreen view" at bounding box center [324, 13] width 14 height 14
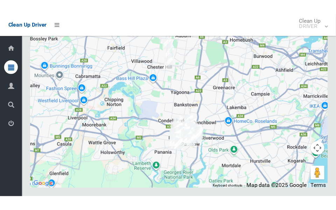
scroll to position [4726, 0]
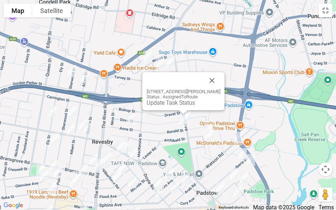
click at [215, 74] on button "Close" at bounding box center [212, 80] width 17 height 17
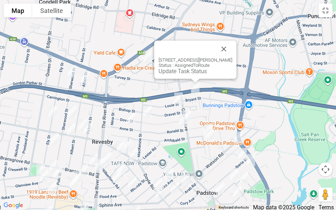
click at [184, 73] on link "Update Task Status" at bounding box center [183, 71] width 48 height 7
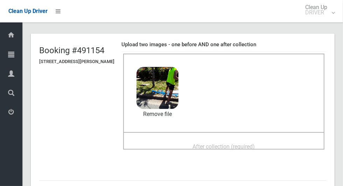
scroll to position [42, 0]
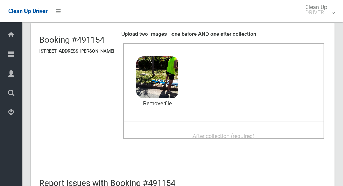
click at [274, 136] on div "After collection (required)" at bounding box center [224, 135] width 186 height 13
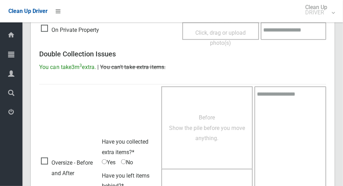
scroll to position [573, 0]
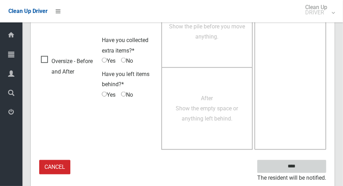
click at [304, 171] on input "****" at bounding box center [292, 166] width 69 height 13
